Goal: Task Accomplishment & Management: Manage account settings

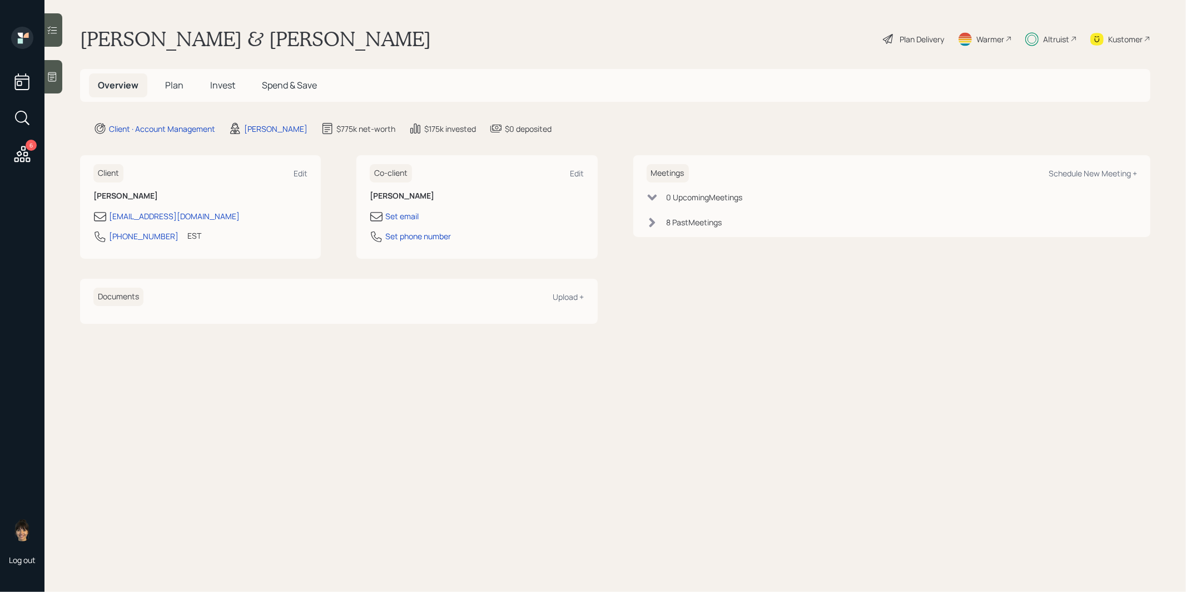
click at [229, 83] on span "Invest" at bounding box center [222, 85] width 25 height 12
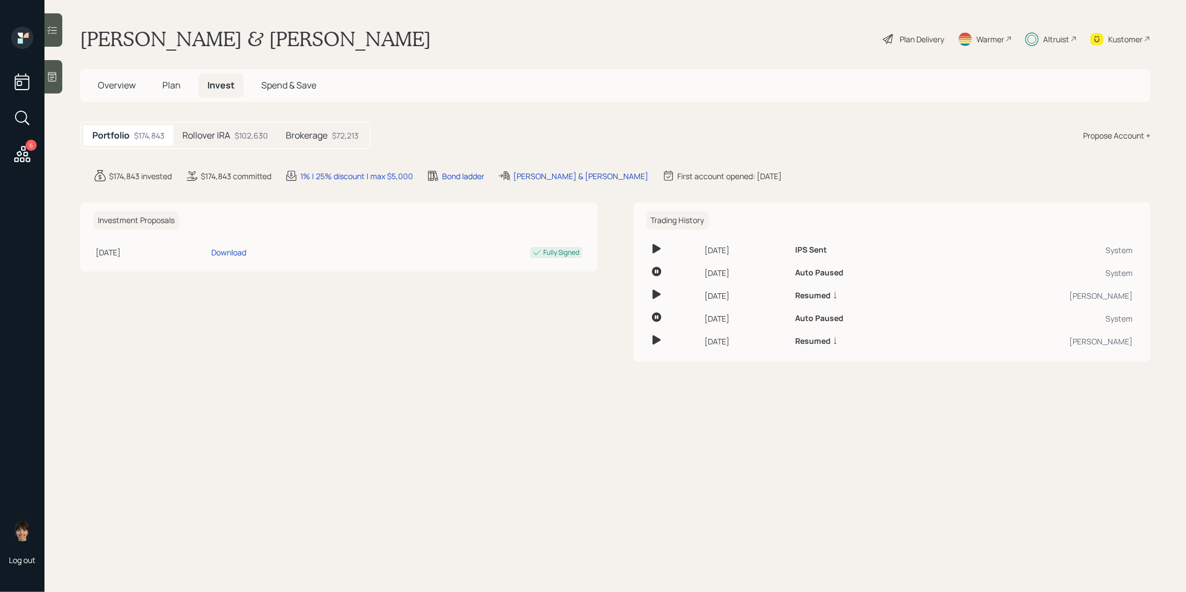
click at [227, 136] on h5 "Rollover IRA" at bounding box center [206, 135] width 48 height 11
